Goal: Task Accomplishment & Management: Manage account settings

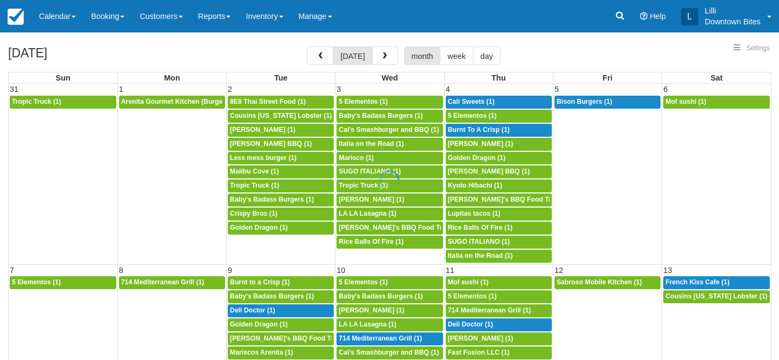
select select
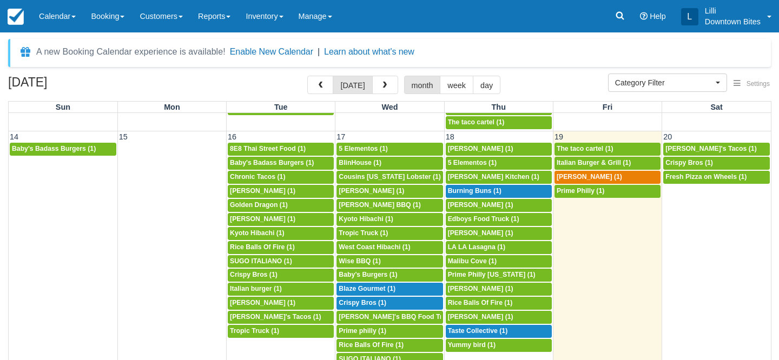
scroll to position [385, 0]
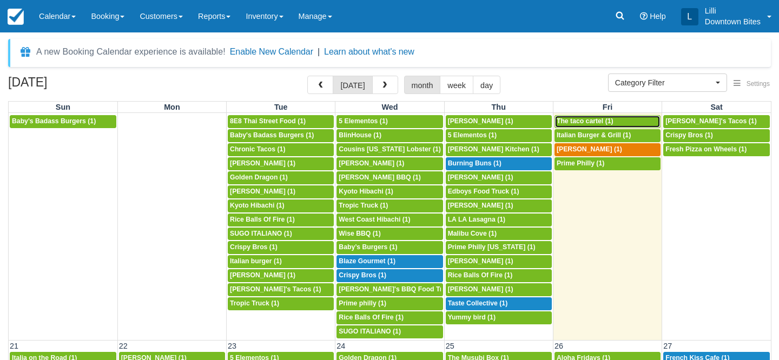
click at [631, 120] on div "11a The taco cartel (1)" at bounding box center [608, 121] width 102 height 9
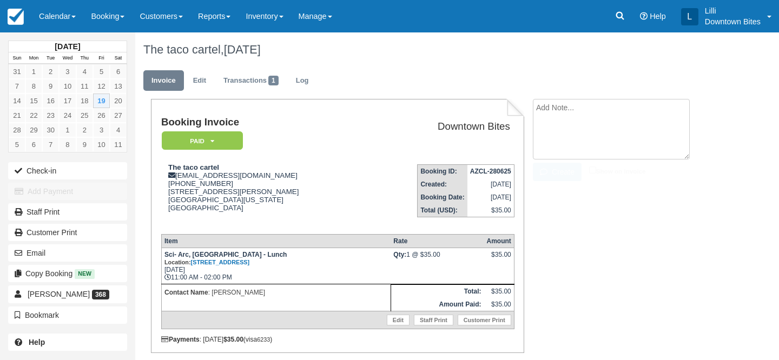
click at [631, 115] on textarea at bounding box center [611, 129] width 157 height 61
type textarea "O"
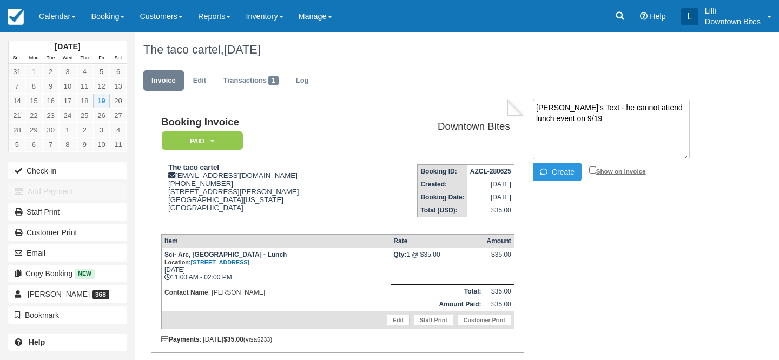
type textarea "Per Jose's Text - he cannot attend lunch event on 9/19"
click at [592, 168] on input "Show on invoice" at bounding box center [592, 170] width 7 height 7
checkbox input "true"
click at [549, 168] on button "Create" at bounding box center [557, 172] width 49 height 18
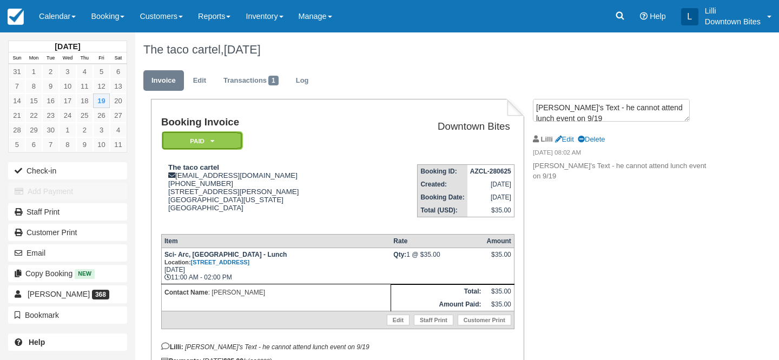
click at [221, 138] on em "Paid" at bounding box center [202, 140] width 81 height 19
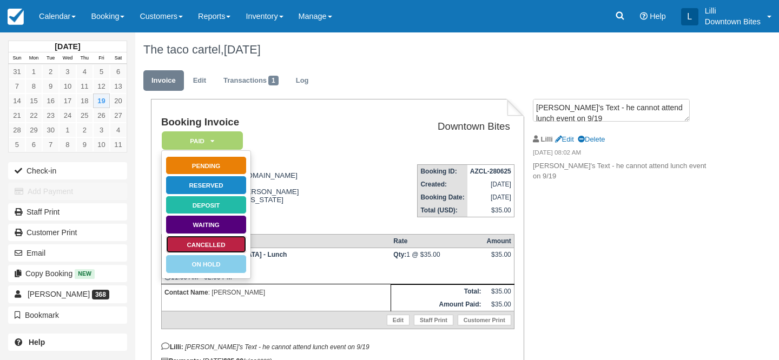
click at [221, 250] on link "Cancelled" at bounding box center [206, 244] width 81 height 19
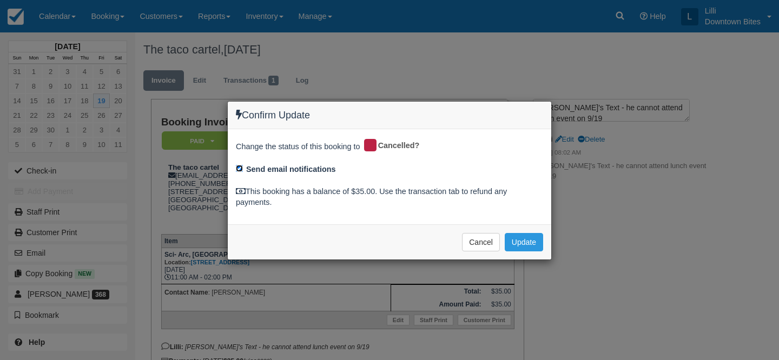
click at [237, 167] on input "Send email notifications" at bounding box center [239, 168] width 7 height 7
checkbox input "false"
click at [525, 241] on button "Update" at bounding box center [524, 242] width 38 height 18
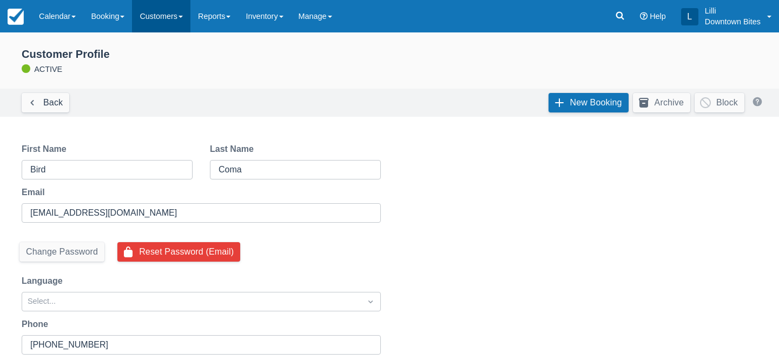
click at [167, 15] on link "Customers" at bounding box center [161, 16] width 58 height 32
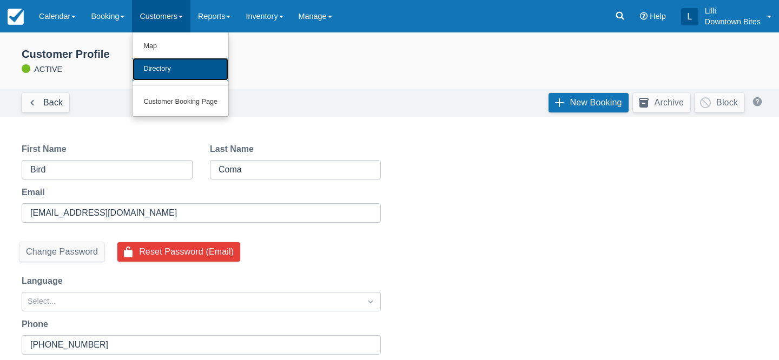
click at [168, 62] on link "Directory" at bounding box center [181, 69] width 96 height 23
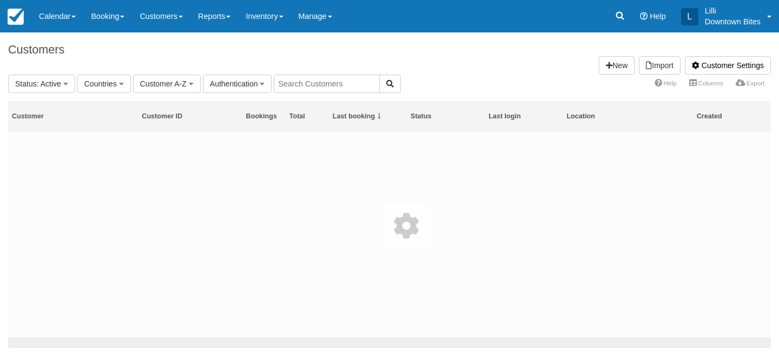
click at [358, 78] on input "text" at bounding box center [327, 84] width 106 height 18
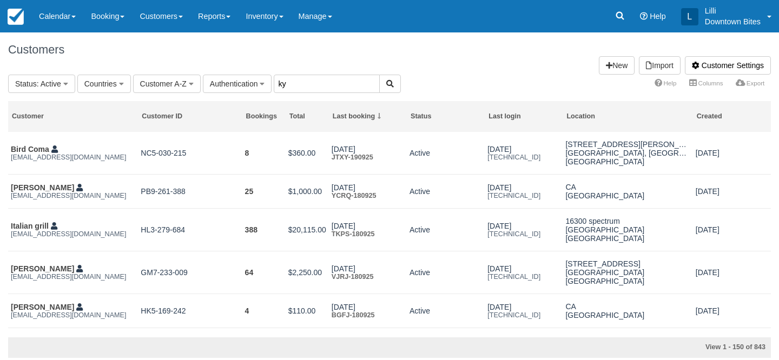
type input "ky"
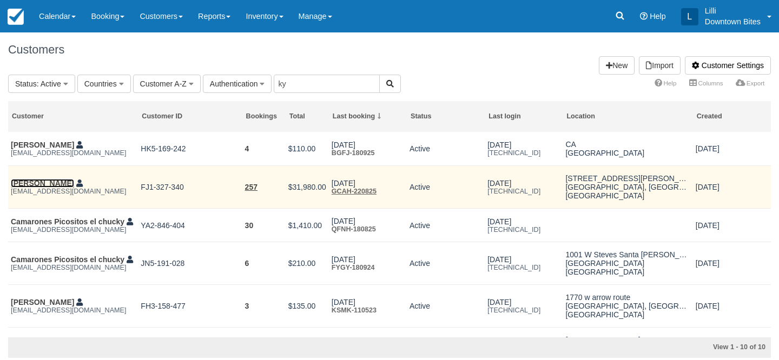
click at [37, 187] on link "[PERSON_NAME]" at bounding box center [42, 183] width 63 height 9
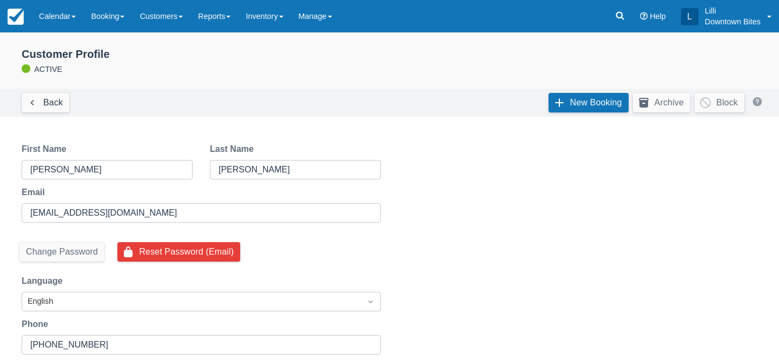
select select "50"
click at [596, 97] on link "New Booking" at bounding box center [589, 102] width 80 height 19
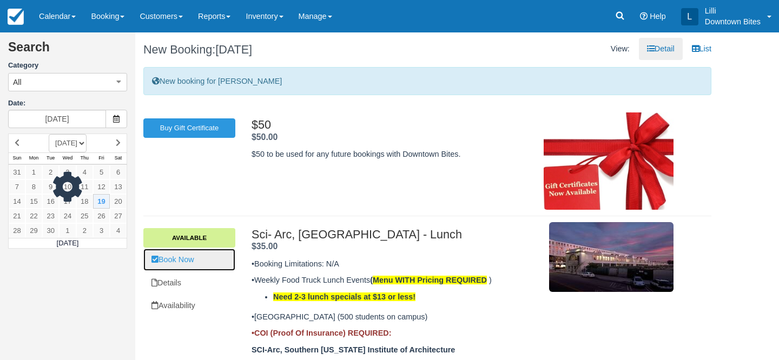
click at [186, 259] on link "Book Now" at bounding box center [189, 260] width 92 height 22
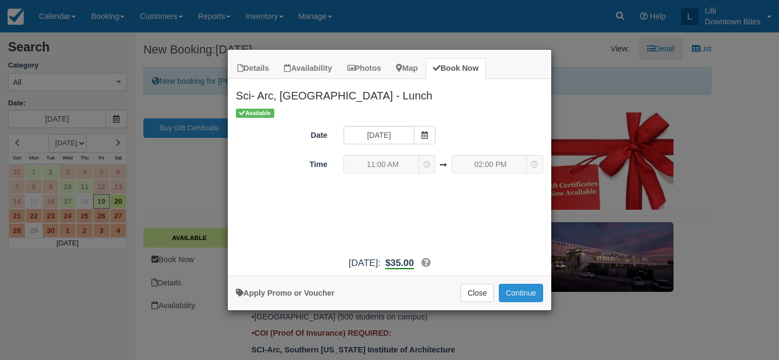
click at [511, 295] on button "Continue" at bounding box center [521, 293] width 44 height 18
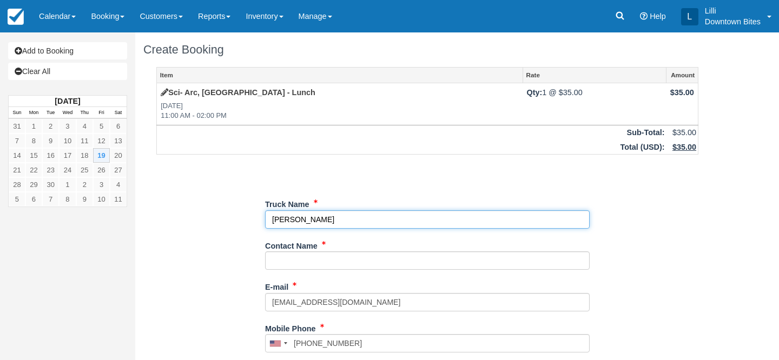
drag, startPoint x: 345, startPoint y: 223, endPoint x: 226, endPoint y: 219, distance: 119.1
click at [226, 219] on div "Item Rate Amount Sci- Arc, [GEOGRAPHIC_DATA] - Lunch [DATE] 11:00 AM - 02:00 PM…" at bounding box center [427, 343] width 568 height 553
type input "Kyoto Hibachi"
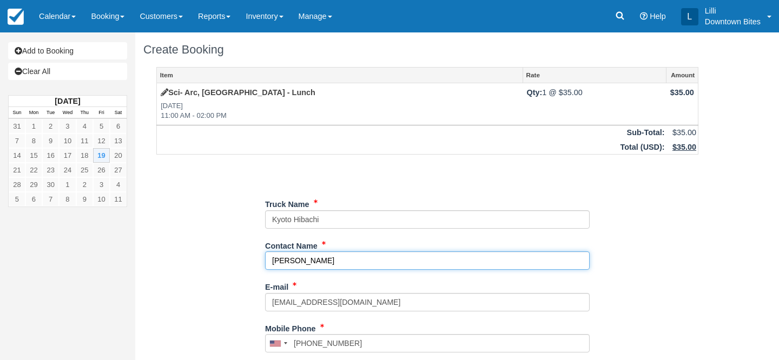
type input "[PERSON_NAME]"
type input "[PHONE_NUMBER]"
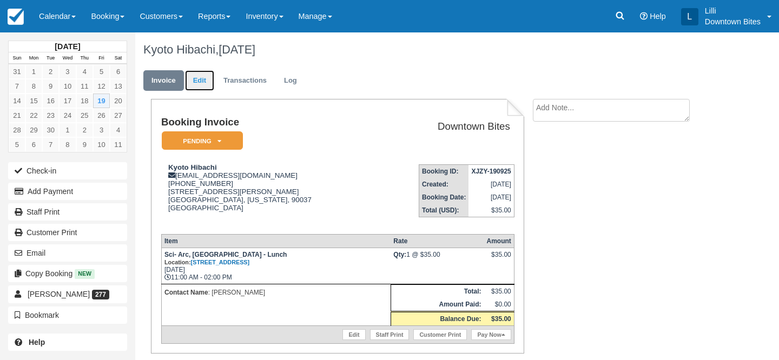
click at [202, 83] on link "Edit" at bounding box center [199, 80] width 29 height 21
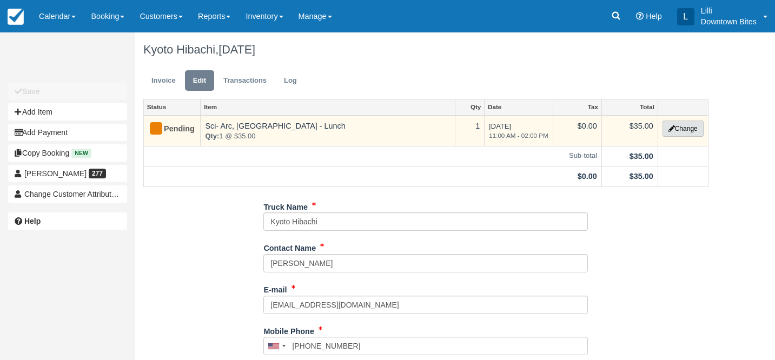
click at [691, 130] on button "Change" at bounding box center [683, 129] width 41 height 16
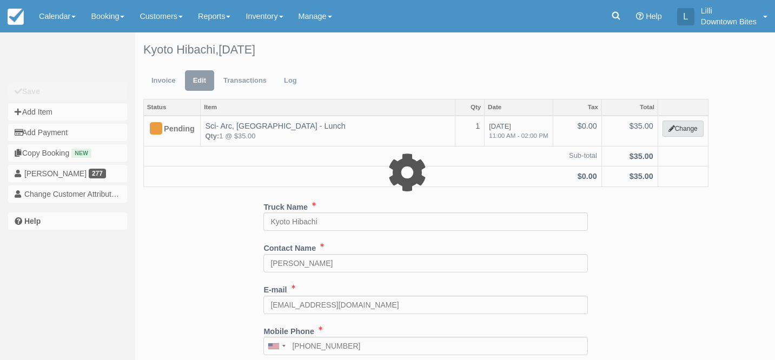
select select "9"
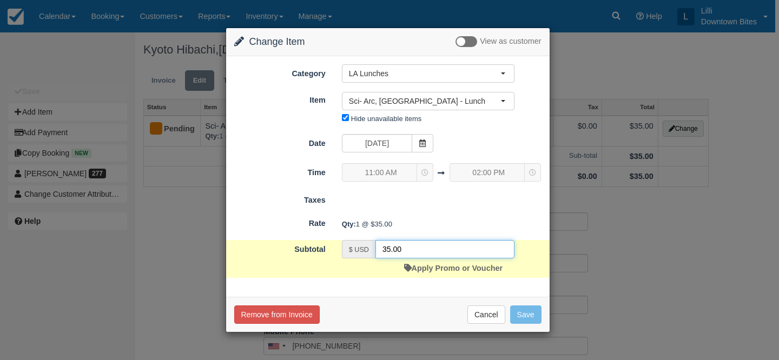
click at [392, 252] on input "35.00" at bounding box center [444, 249] width 139 height 18
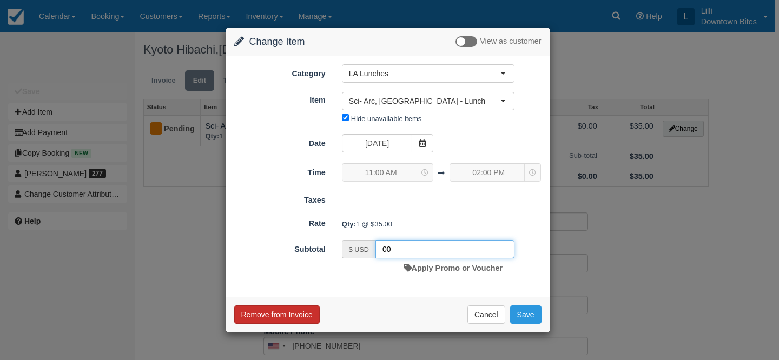
type input "00"
drag, startPoint x: 270, startPoint y: 318, endPoint x: 399, endPoint y: 305, distance: 128.9
click at [399, 305] on div "Remove from Invoice Cancel Save" at bounding box center [388, 314] width 324 height 35
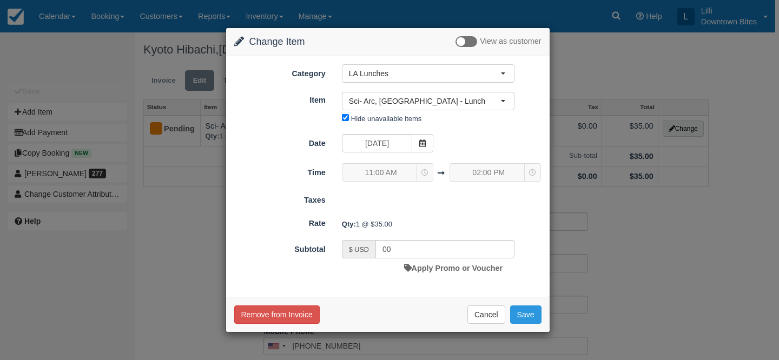
click at [399, 305] on div "Remove from Invoice Cancel Save" at bounding box center [388, 314] width 324 height 35
click at [540, 317] on button "Save" at bounding box center [525, 315] width 31 height 18
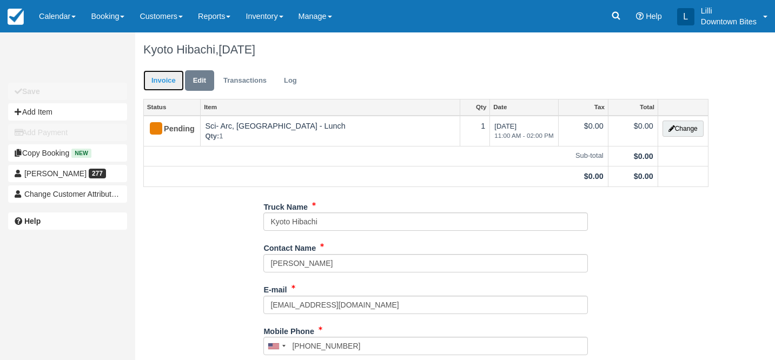
click at [173, 78] on link "Invoice" at bounding box center [163, 80] width 41 height 21
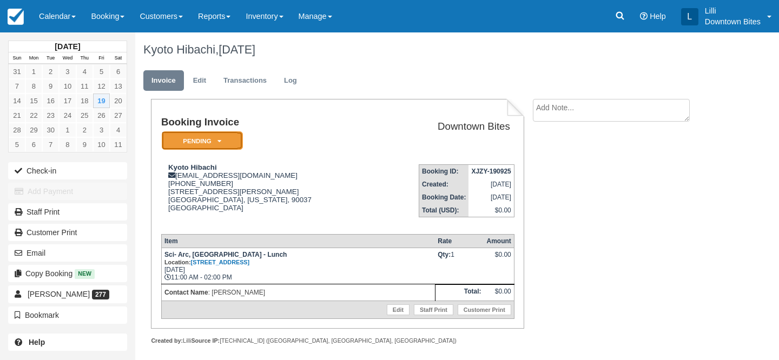
click at [189, 144] on em "Pending" at bounding box center [202, 140] width 81 height 19
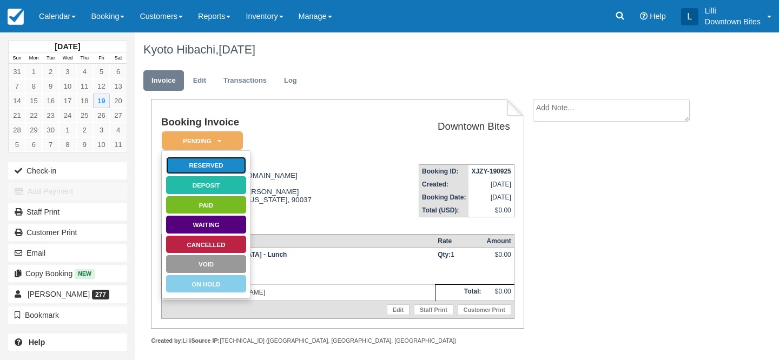
click at [206, 166] on link "Reserved" at bounding box center [206, 165] width 81 height 19
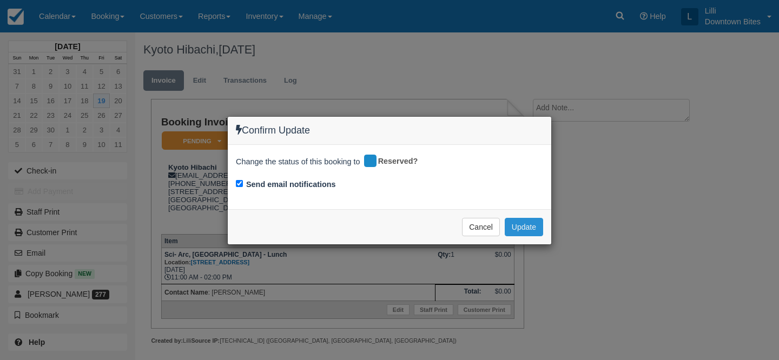
click at [532, 227] on button "Update" at bounding box center [524, 227] width 38 height 18
